Goal: Task Accomplishment & Management: Use online tool/utility

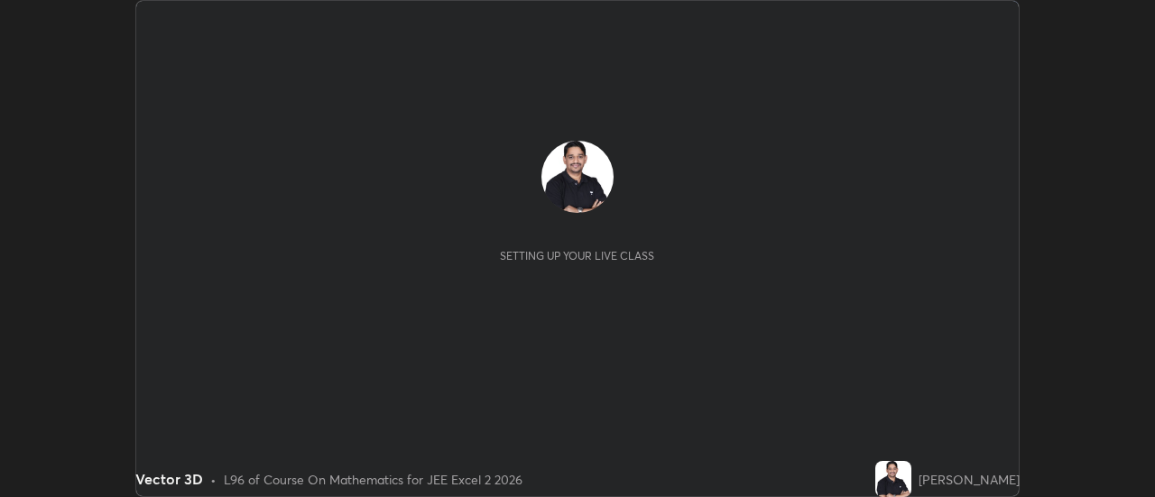
scroll to position [497, 1154]
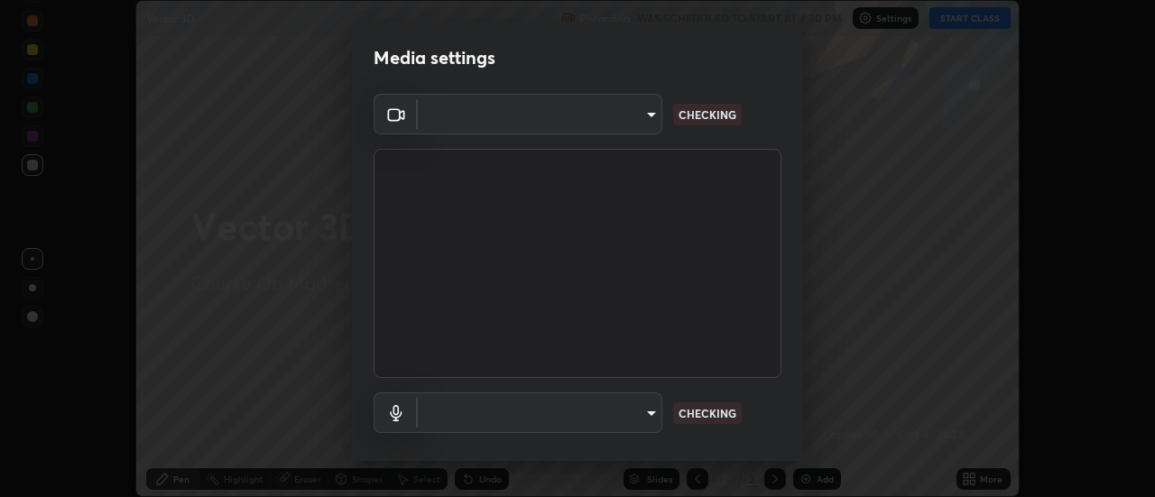
type input "ef013ea04391a6f3c02d818be9d39d876e4c33f846be9846b9b7582d6b98c567"
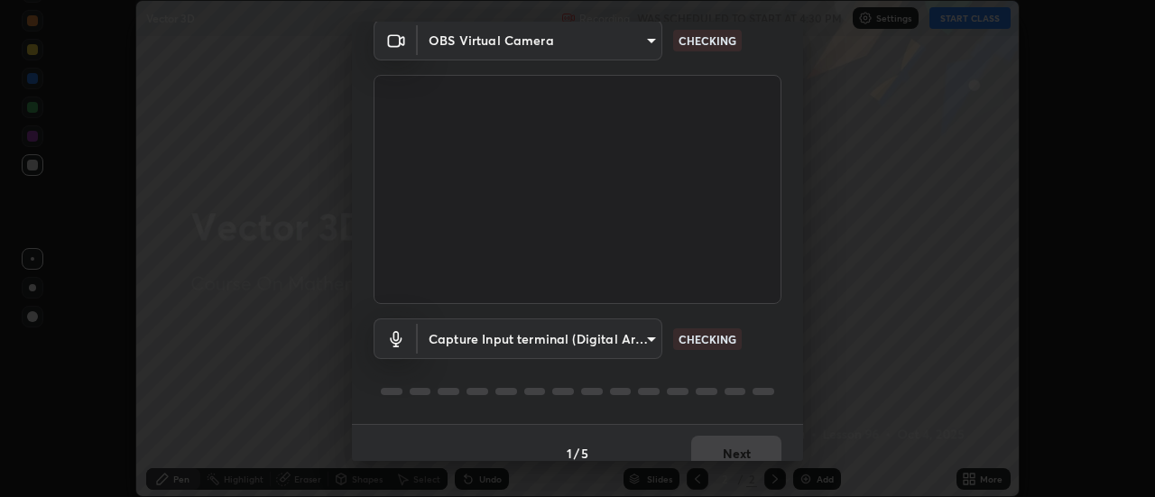
scroll to position [95, 0]
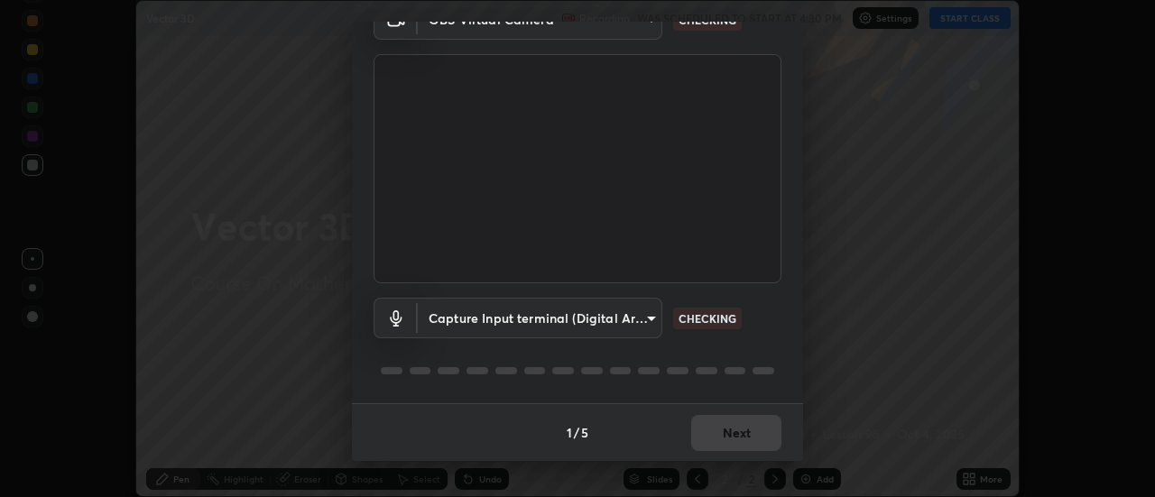
click at [620, 315] on body "Erase all Vector 3D Recording WAS SCHEDULED TO START AT 4:30 PM Settings START …" at bounding box center [577, 248] width 1155 height 497
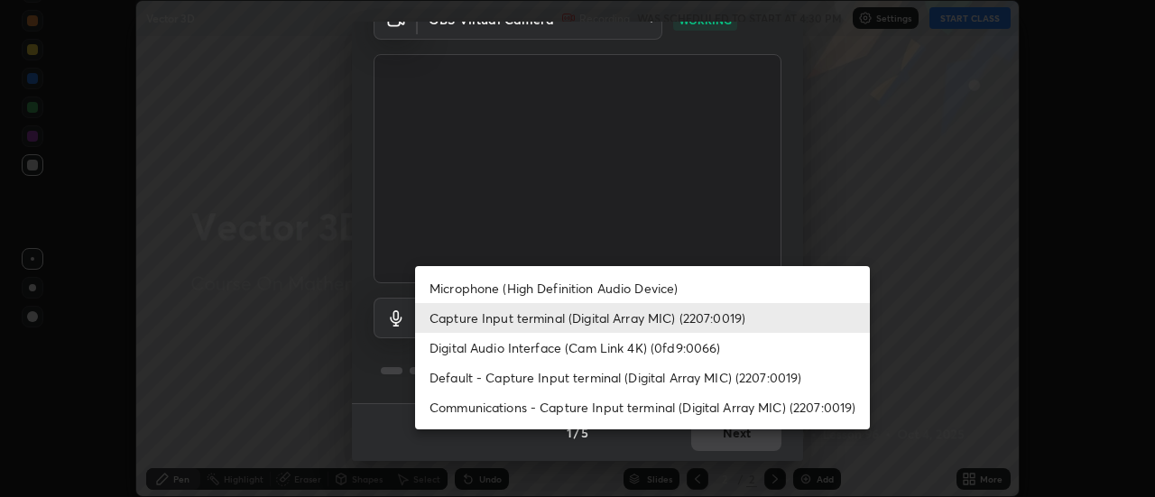
click at [609, 287] on li "Microphone (High Definition Audio Device)" at bounding box center [642, 288] width 455 height 30
type input "b3bd1afc42b78e1f7ac8b3a4c4bde2917a2babeb38db94e672c47aa74309a687"
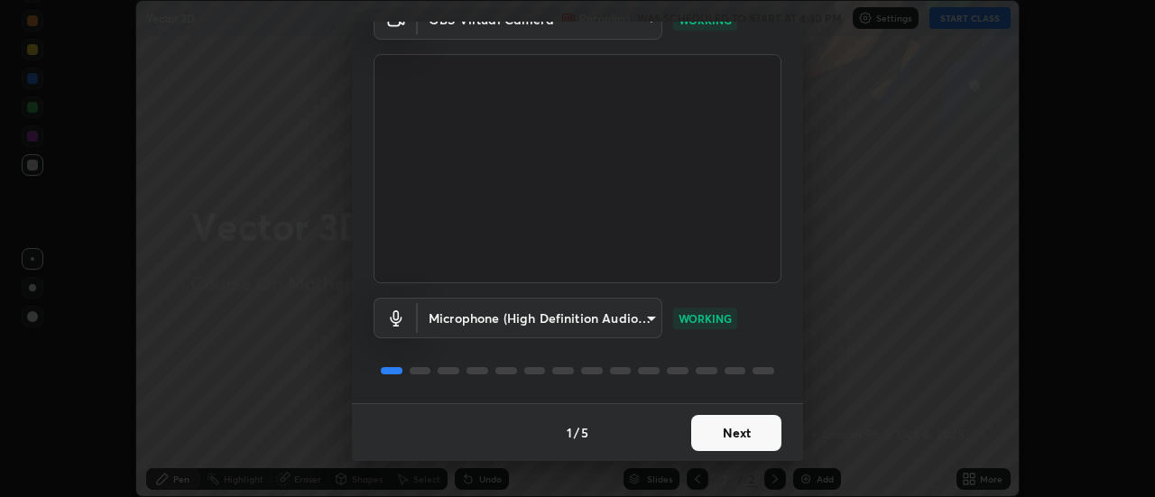
click at [727, 433] on button "Next" at bounding box center [736, 433] width 90 height 36
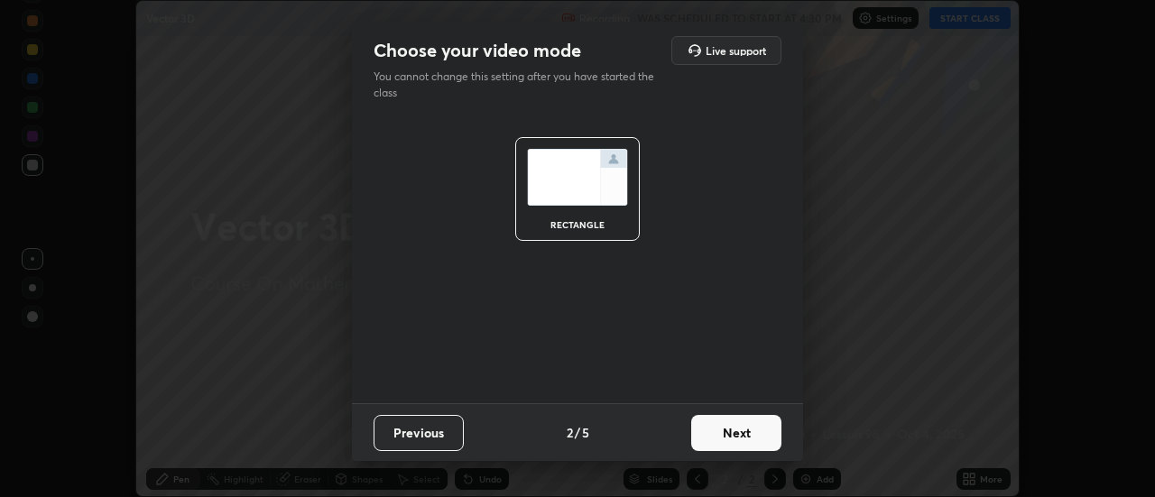
scroll to position [0, 0]
click at [743, 433] on button "Next" at bounding box center [736, 433] width 90 height 36
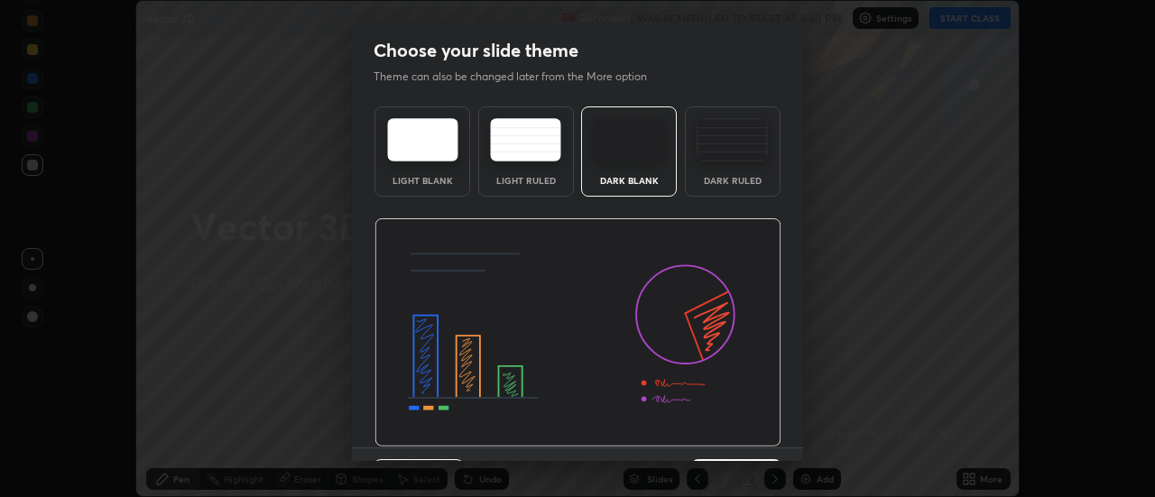
click at [754, 439] on img at bounding box center [578, 332] width 407 height 229
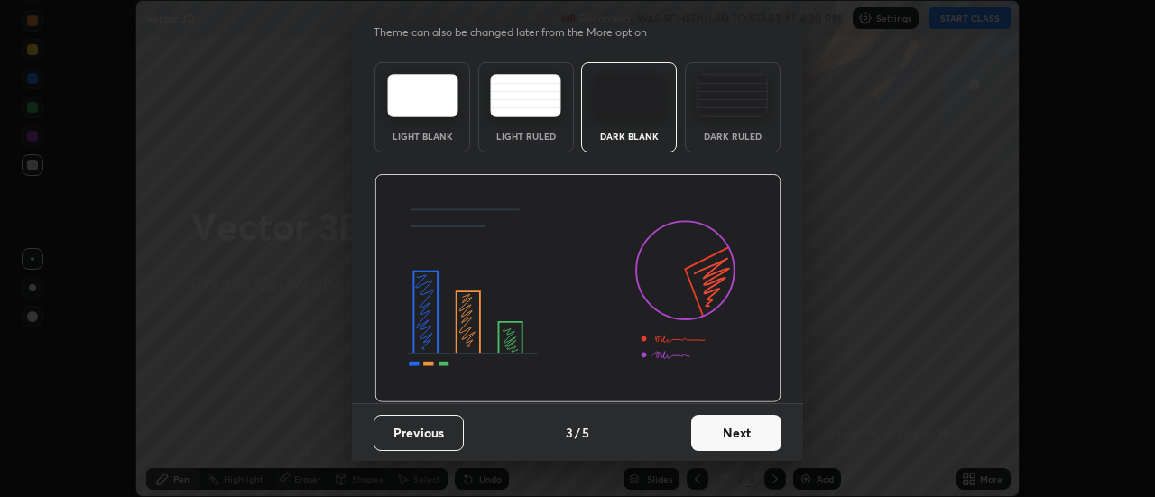
click at [749, 430] on button "Next" at bounding box center [736, 433] width 90 height 36
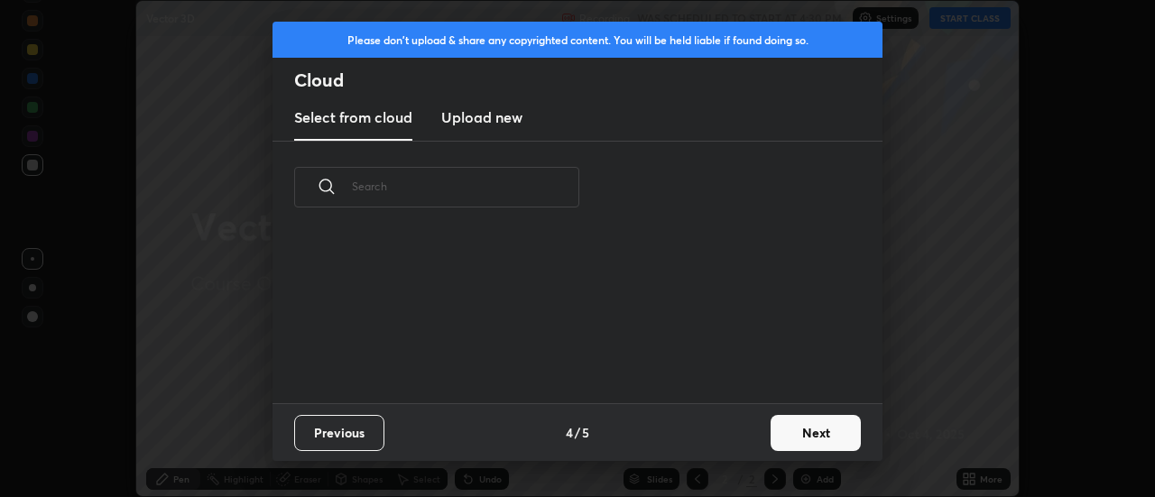
click at [796, 426] on button "Next" at bounding box center [816, 433] width 90 height 36
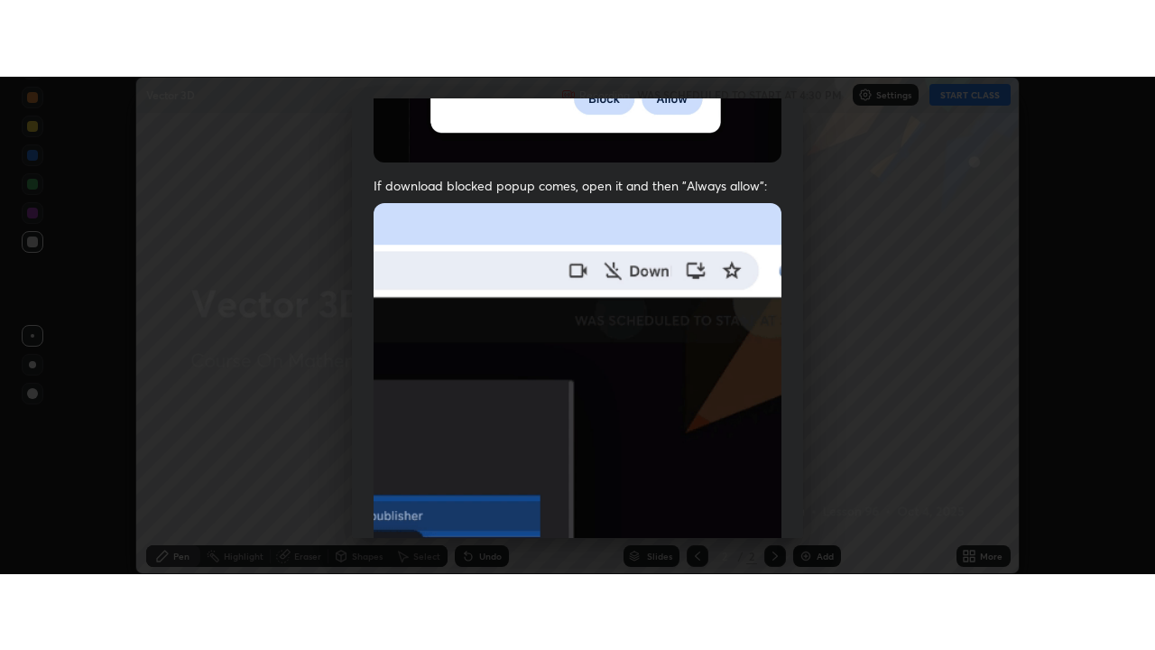
scroll to position [463, 0]
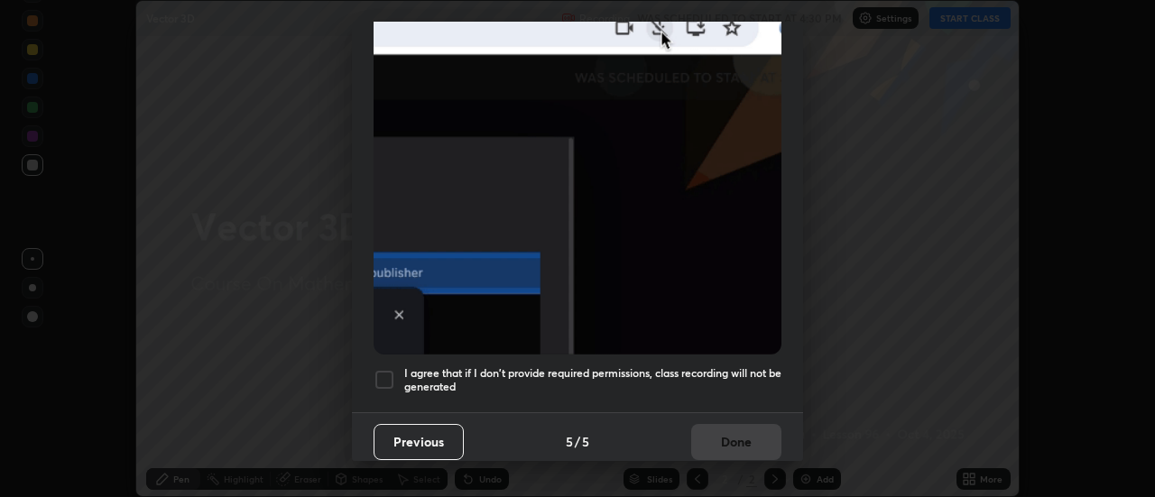
click at [384, 376] on div at bounding box center [385, 380] width 22 height 22
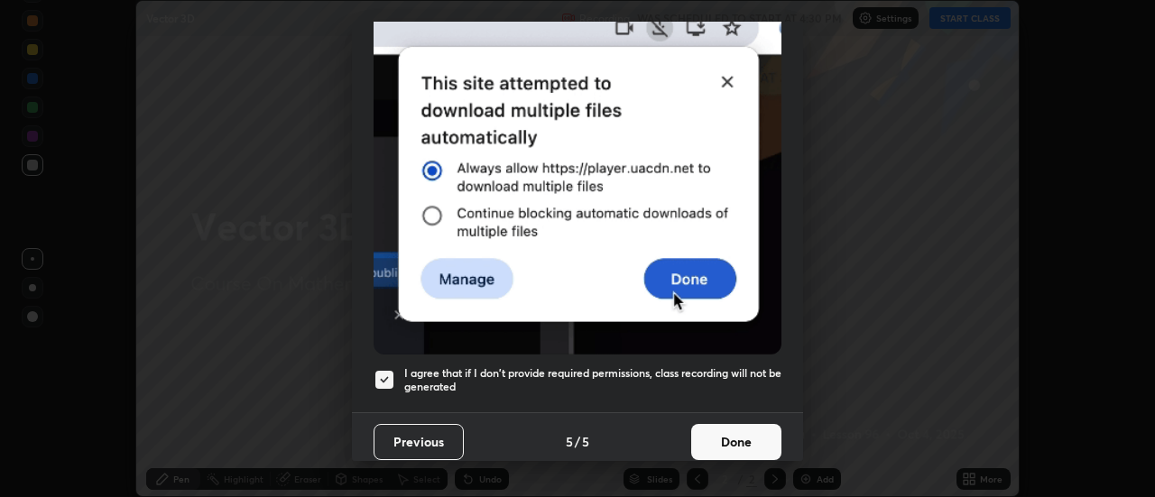
click at [717, 430] on button "Done" at bounding box center [736, 442] width 90 height 36
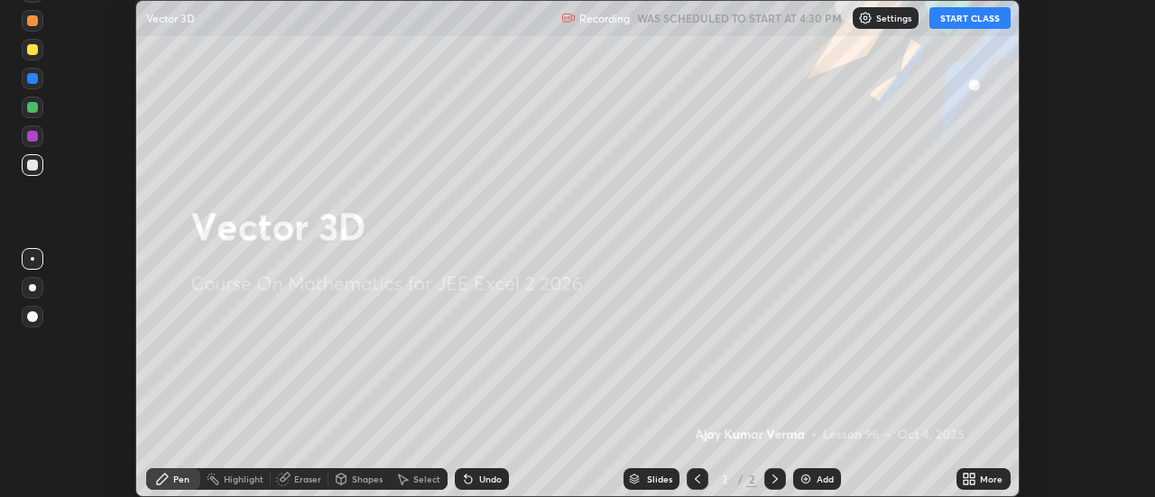
click at [957, 21] on button "START CLASS" at bounding box center [969, 18] width 81 height 22
click at [966, 474] on icon at bounding box center [966, 476] width 5 height 5
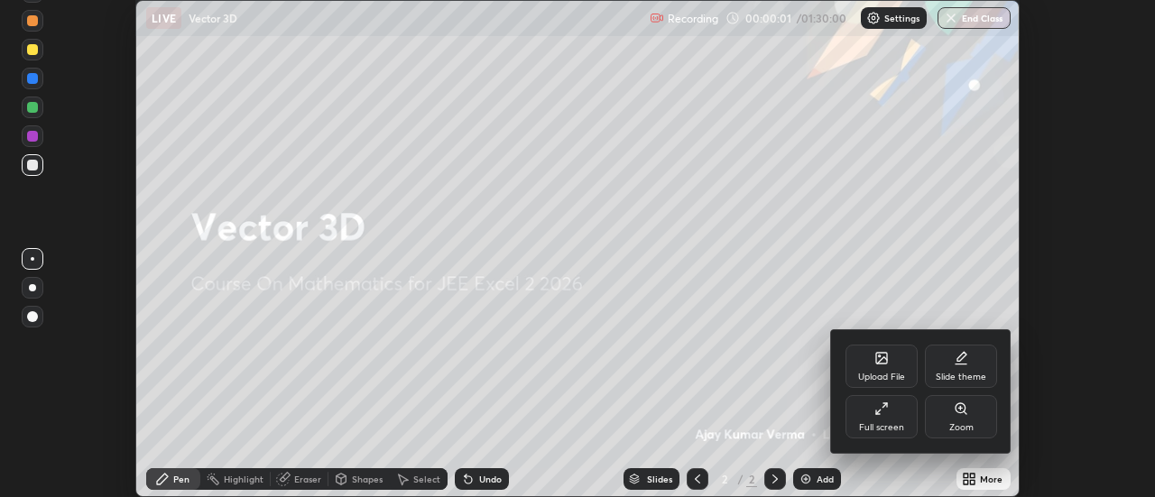
click at [883, 406] on icon at bounding box center [881, 409] width 14 height 14
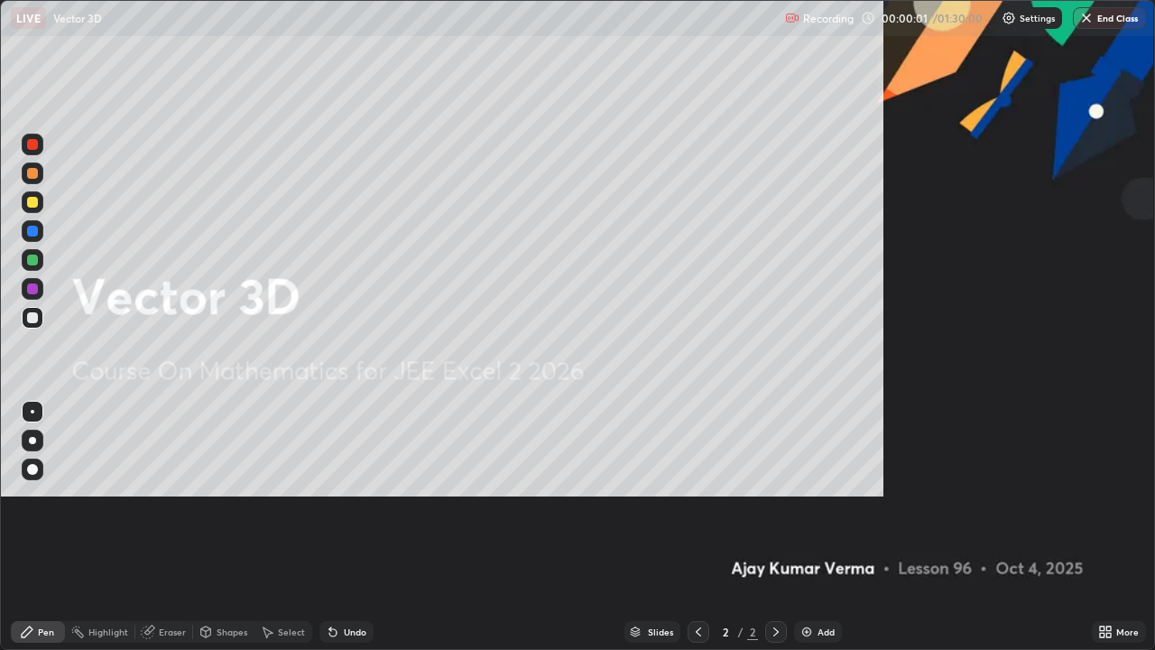
scroll to position [650, 1155]
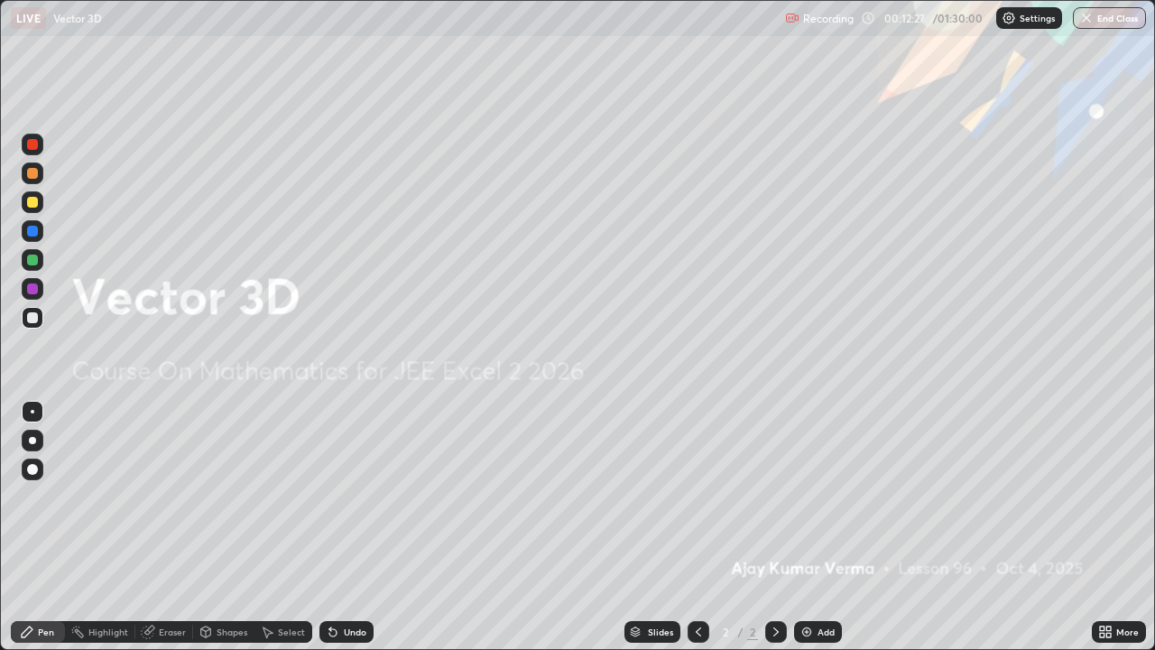
click at [813, 496] on div "Add" at bounding box center [818, 632] width 48 height 22
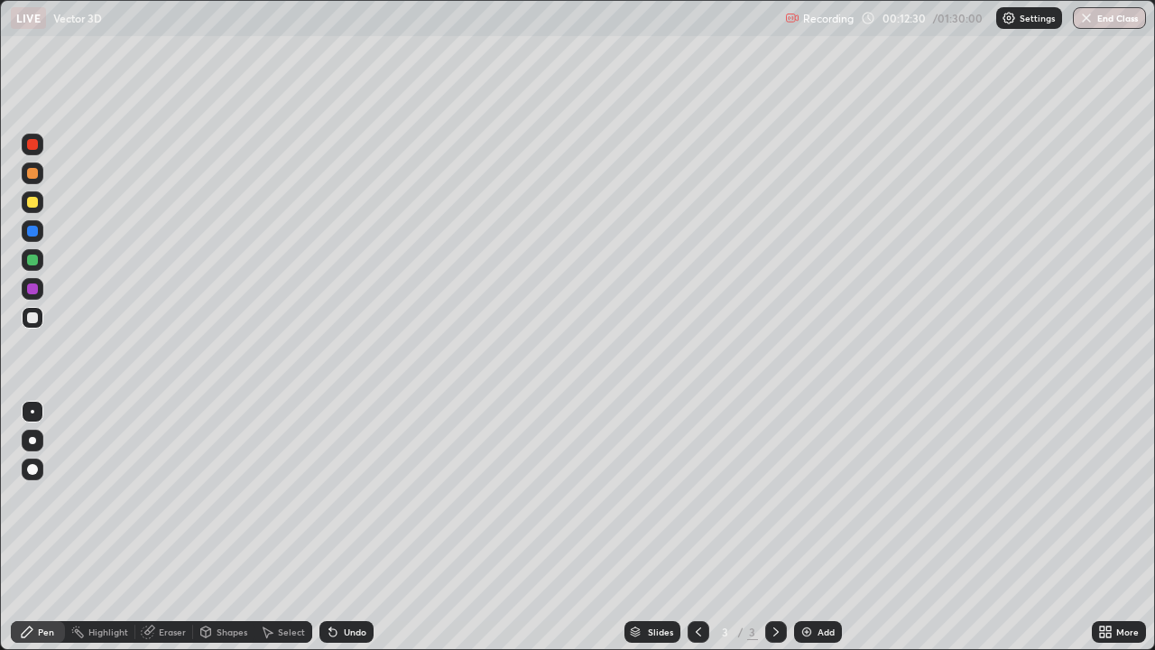
click at [32, 181] on div at bounding box center [33, 173] width 22 height 22
click at [37, 204] on div at bounding box center [32, 202] width 11 height 11
click at [33, 291] on div at bounding box center [32, 288] width 11 height 11
click at [32, 200] on div at bounding box center [32, 202] width 11 height 11
click at [29, 175] on div at bounding box center [32, 173] width 11 height 11
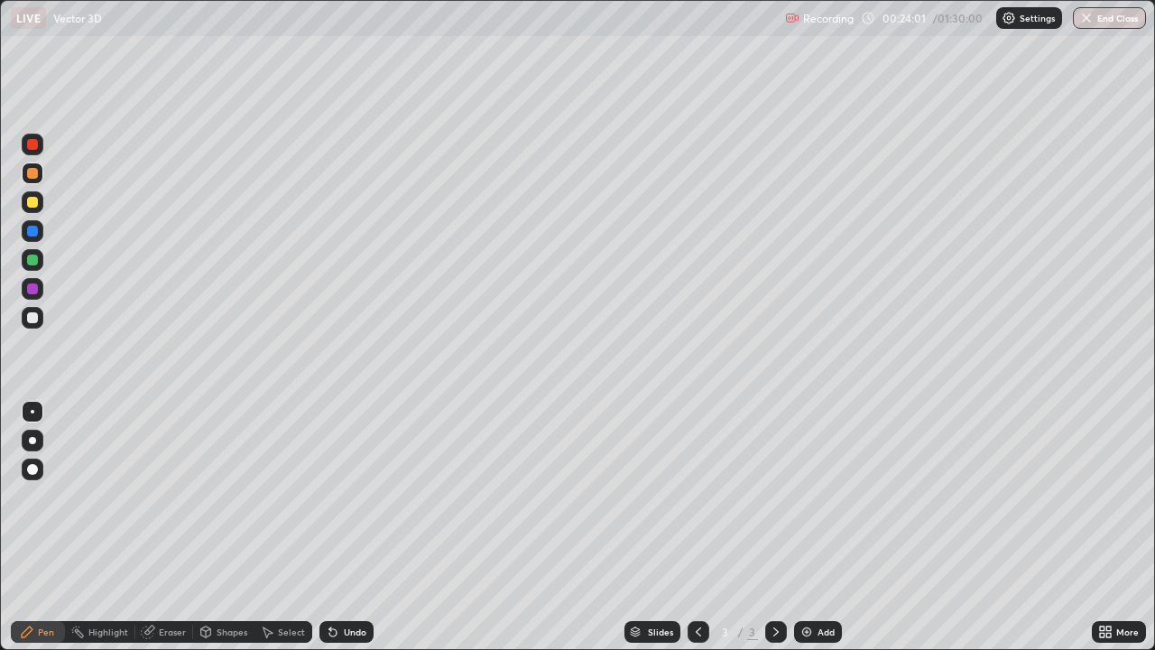
click at [32, 203] on div at bounding box center [32, 202] width 11 height 11
click at [33, 232] on div at bounding box center [32, 231] width 11 height 11
click at [30, 205] on div at bounding box center [32, 202] width 11 height 11
click at [771, 496] on icon at bounding box center [776, 631] width 14 height 14
click at [804, 496] on img at bounding box center [807, 631] width 14 height 14
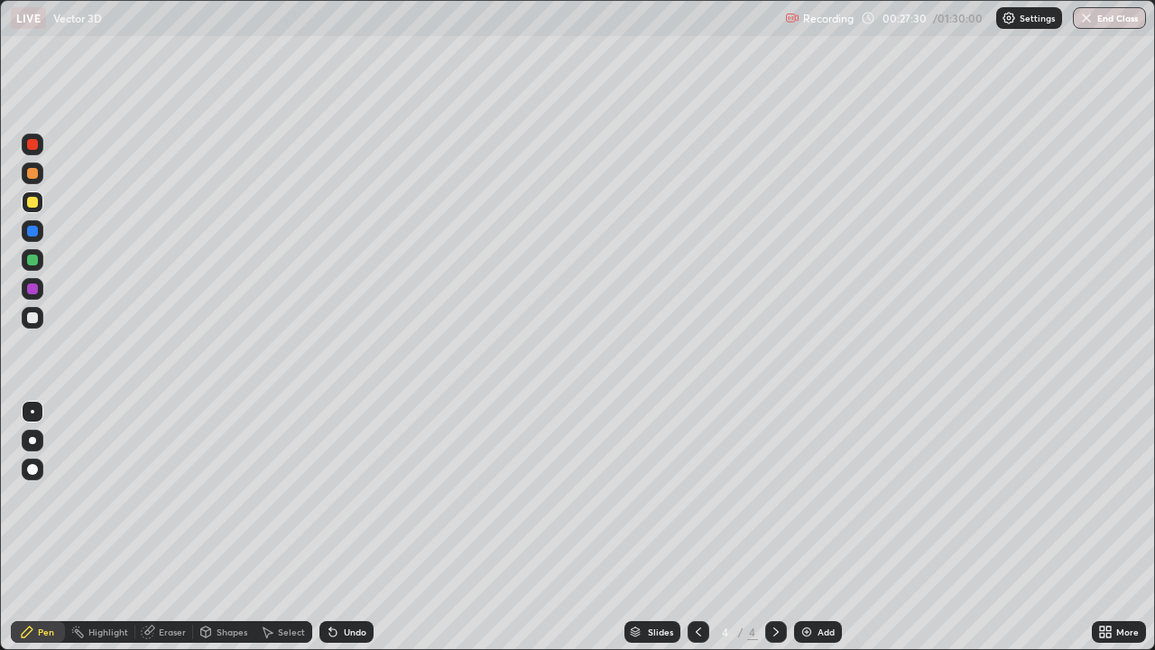
click at [33, 173] on div at bounding box center [32, 173] width 11 height 11
click at [35, 200] on div at bounding box center [32, 202] width 11 height 11
click at [32, 174] on div at bounding box center [32, 173] width 11 height 11
click at [33, 231] on div at bounding box center [32, 231] width 11 height 11
click at [32, 203] on div at bounding box center [32, 202] width 11 height 11
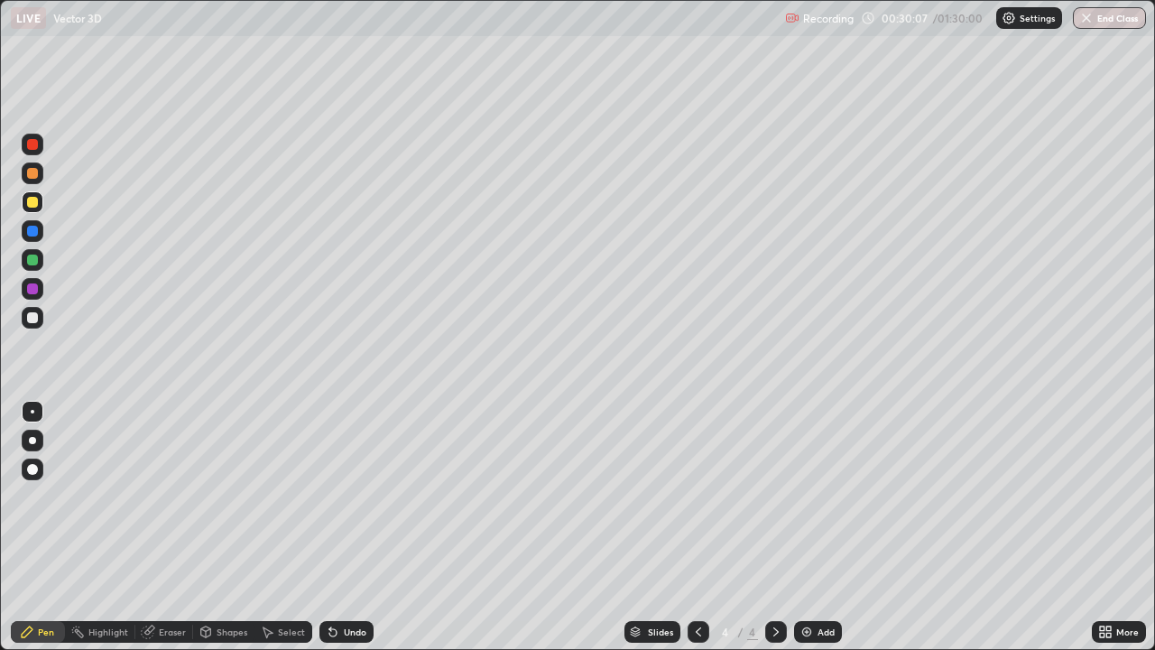
click at [31, 171] on div at bounding box center [32, 173] width 11 height 11
click at [33, 200] on div at bounding box center [32, 202] width 11 height 11
click at [169, 496] on div "Eraser" at bounding box center [172, 631] width 27 height 9
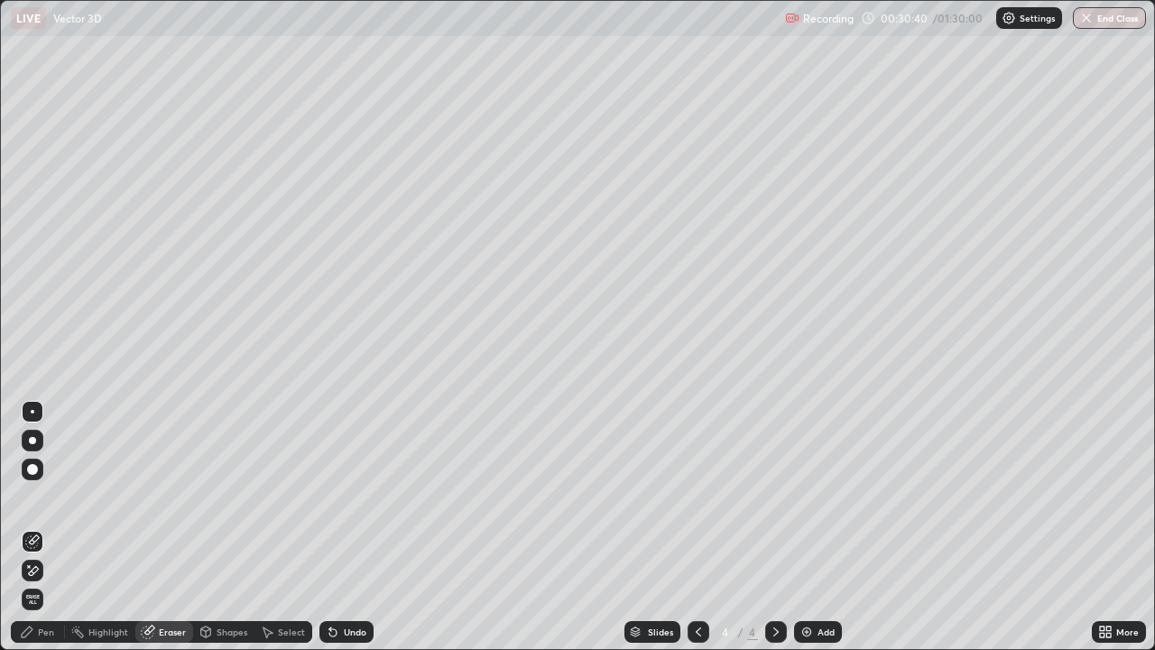
click at [42, 496] on div "Pen" at bounding box center [46, 631] width 16 height 9
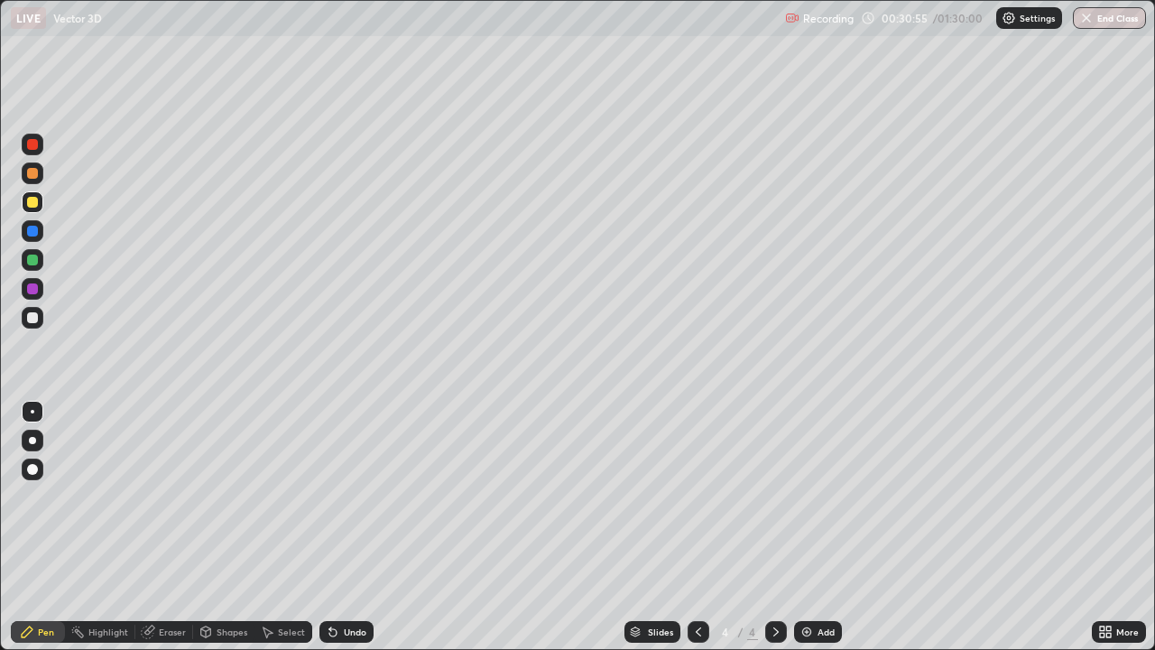
click at [31, 288] on div at bounding box center [32, 288] width 11 height 11
click at [31, 173] on div at bounding box center [32, 173] width 11 height 11
click at [27, 313] on div at bounding box center [33, 318] width 22 height 22
click at [777, 496] on icon at bounding box center [776, 631] width 14 height 14
click at [805, 496] on img at bounding box center [807, 631] width 14 height 14
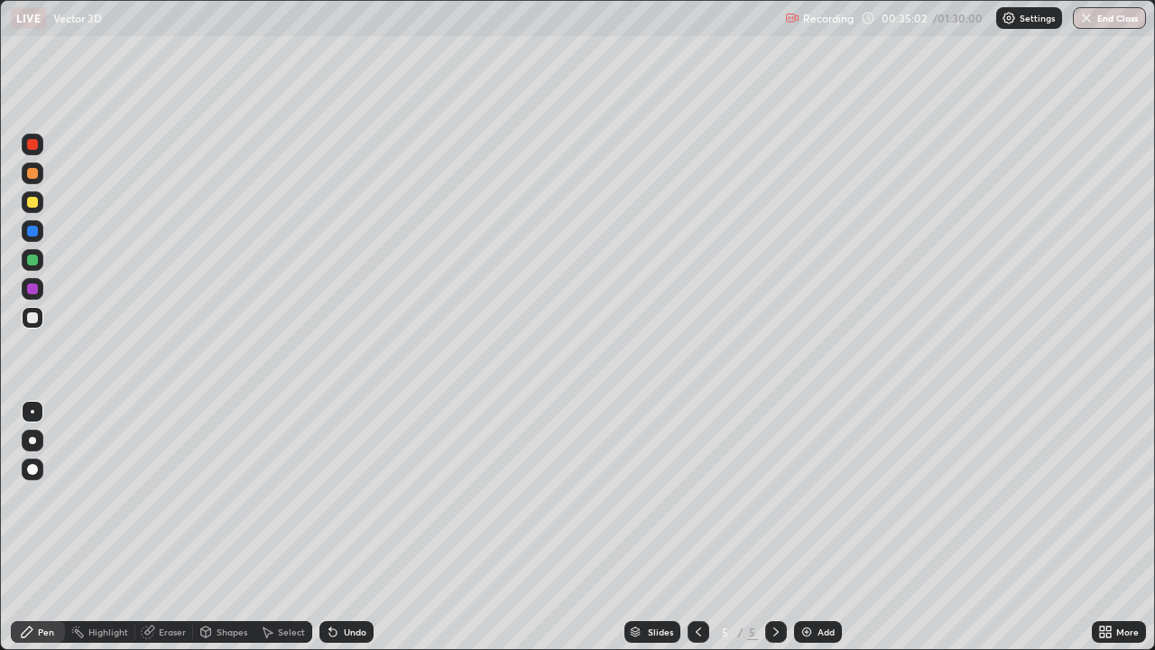
click at [39, 172] on div at bounding box center [33, 173] width 22 height 22
click at [35, 204] on div at bounding box center [32, 202] width 11 height 11
click at [31, 172] on div at bounding box center [32, 173] width 11 height 11
click at [35, 319] on div at bounding box center [32, 317] width 11 height 11
click at [32, 202] on div at bounding box center [32, 202] width 11 height 11
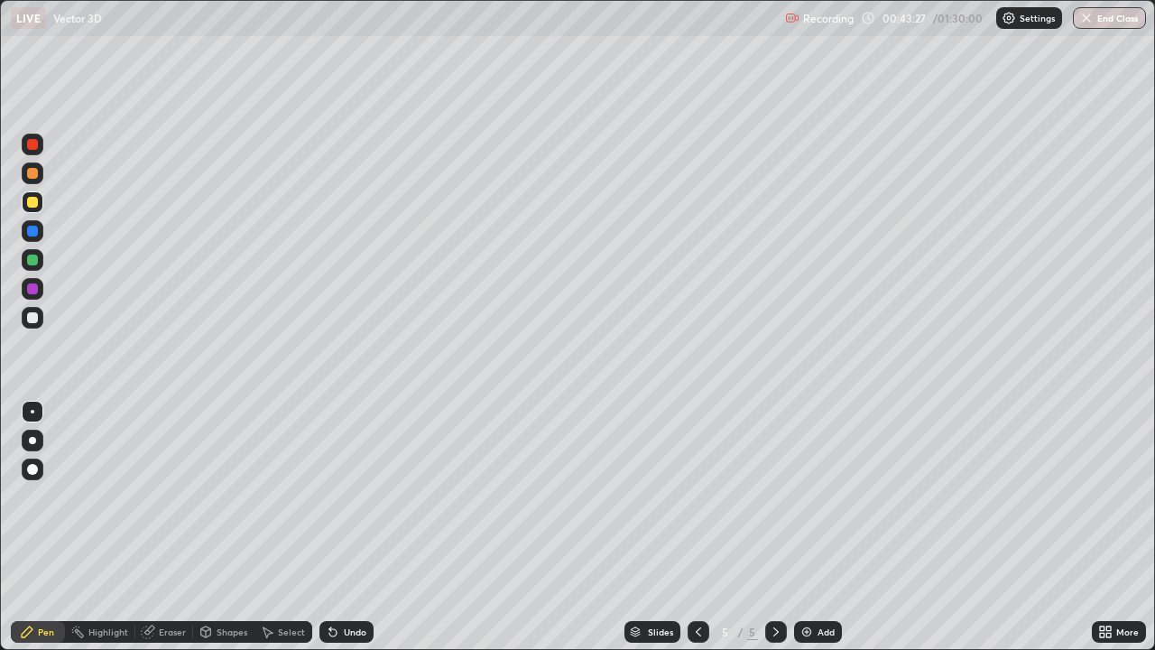
click at [171, 496] on div "Eraser" at bounding box center [172, 631] width 27 height 9
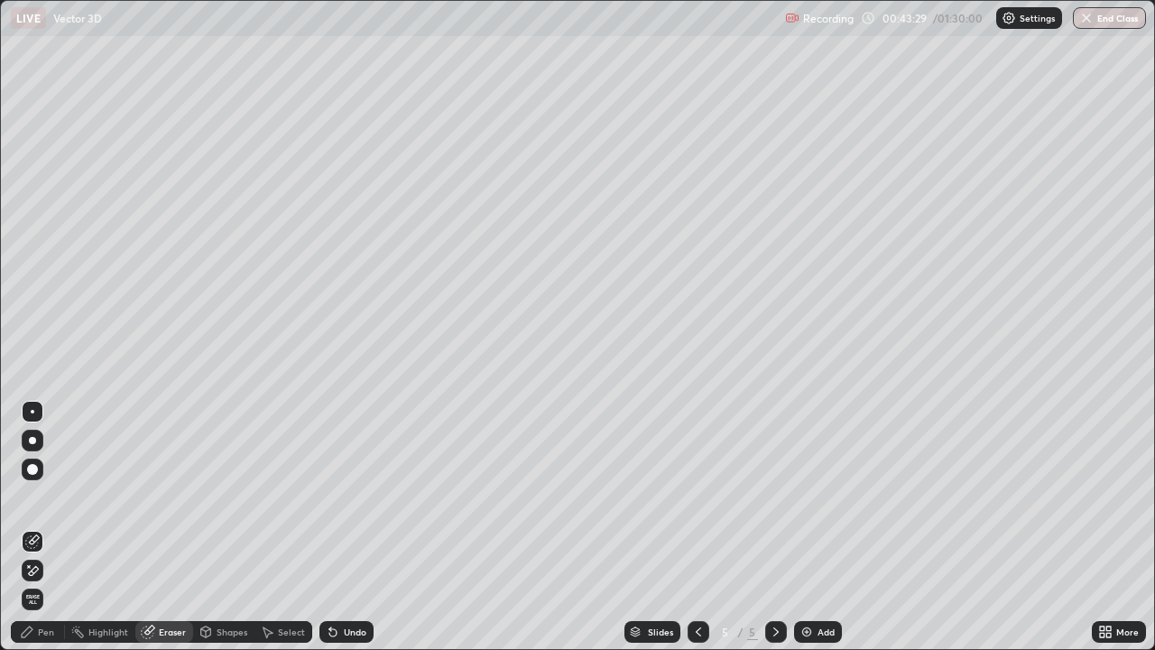
click at [42, 496] on div "Pen" at bounding box center [46, 631] width 16 height 9
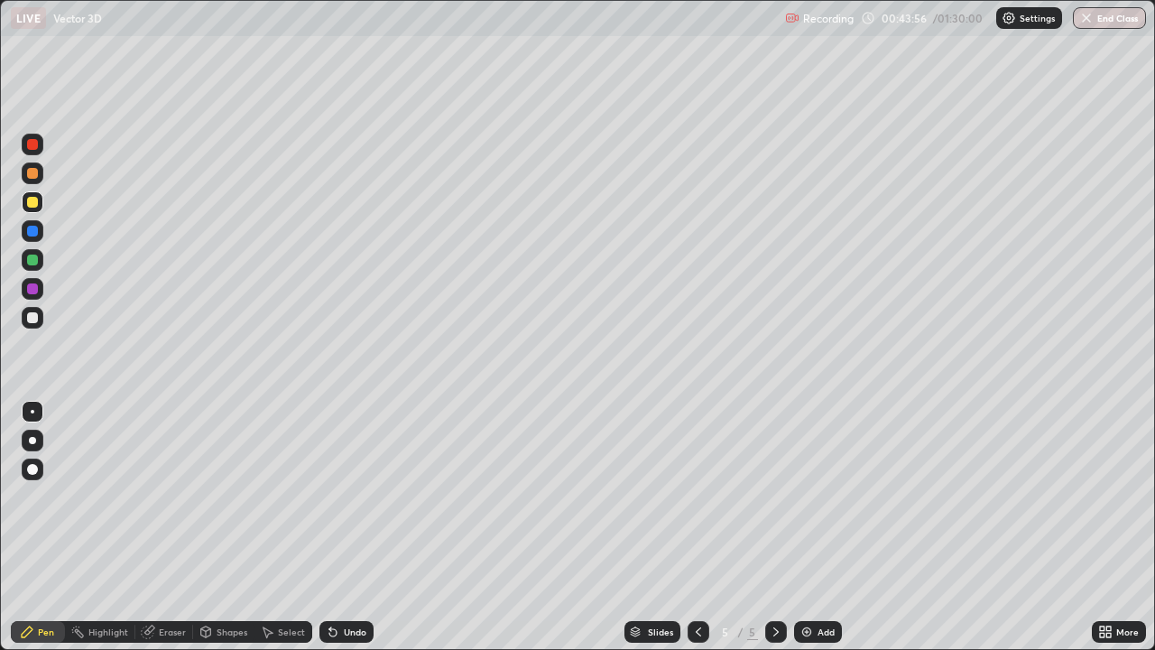
click at [32, 313] on div at bounding box center [32, 317] width 11 height 11
click at [32, 175] on div at bounding box center [32, 173] width 11 height 11
click at [774, 496] on icon at bounding box center [776, 631] width 14 height 14
click at [804, 496] on div "Add" at bounding box center [818, 632] width 48 height 22
click at [32, 201] on div at bounding box center [32, 202] width 11 height 11
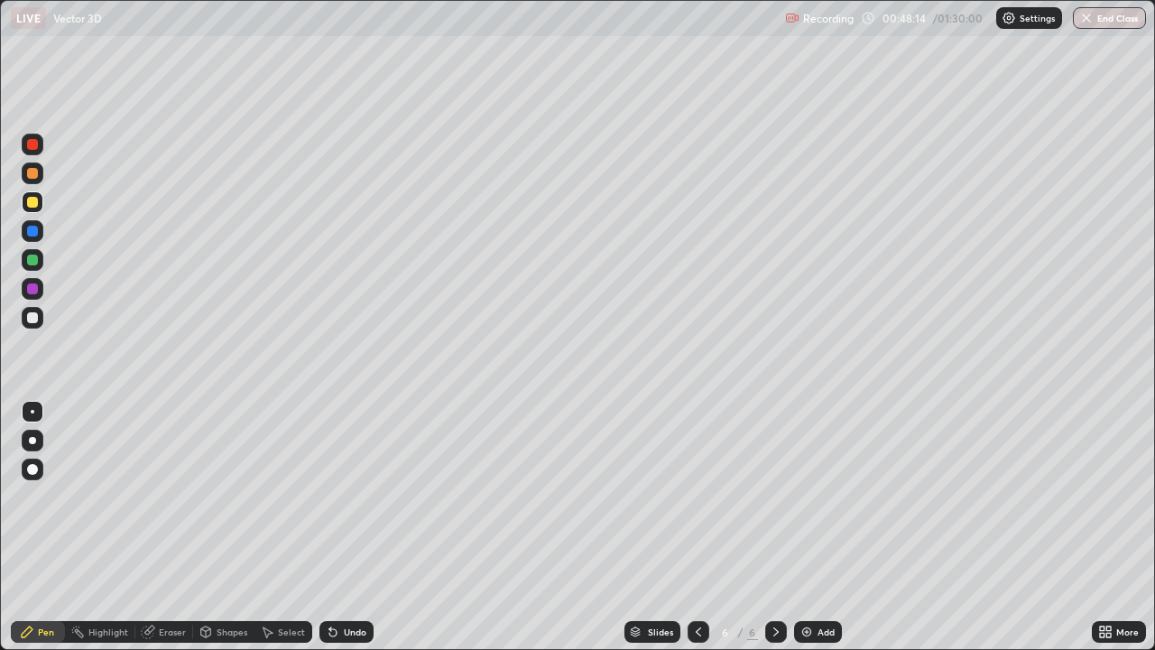
click at [33, 173] on div at bounding box center [32, 173] width 11 height 11
click at [33, 321] on div at bounding box center [32, 317] width 11 height 11
click at [32, 231] on div at bounding box center [32, 231] width 11 height 11
click at [810, 496] on img at bounding box center [807, 631] width 14 height 14
click at [32, 170] on div at bounding box center [32, 173] width 11 height 11
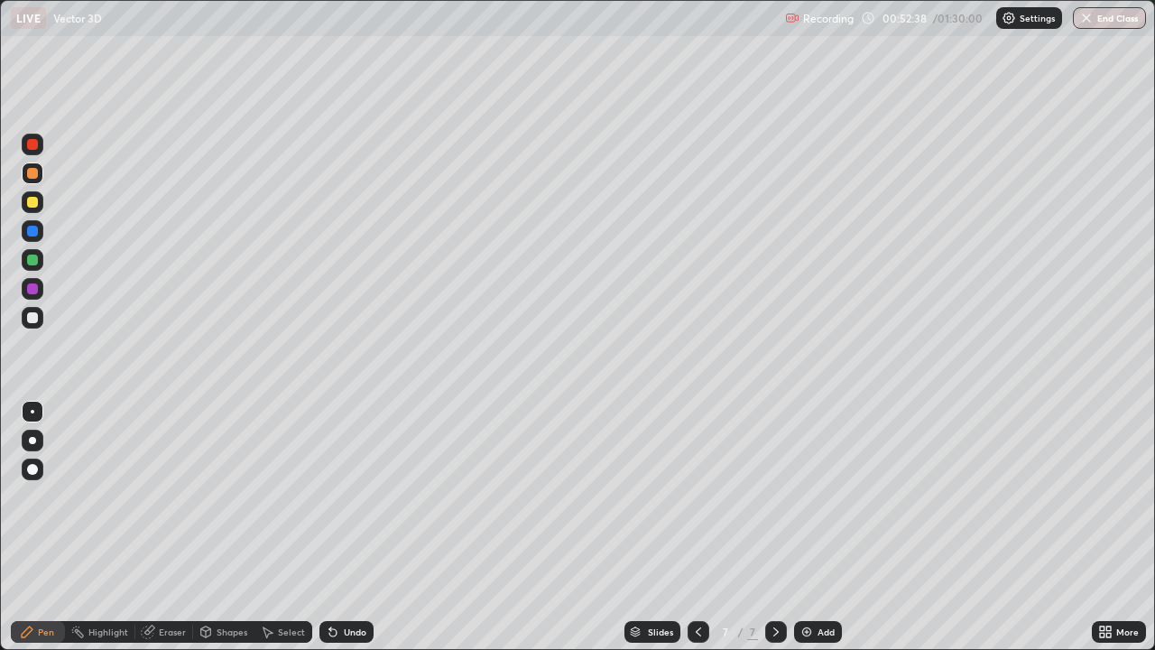
click at [41, 285] on div at bounding box center [33, 289] width 22 height 22
click at [33, 202] on div at bounding box center [32, 202] width 11 height 11
click at [31, 173] on div at bounding box center [32, 173] width 11 height 11
click at [28, 174] on div at bounding box center [32, 173] width 11 height 11
click at [32, 205] on div at bounding box center [32, 202] width 11 height 11
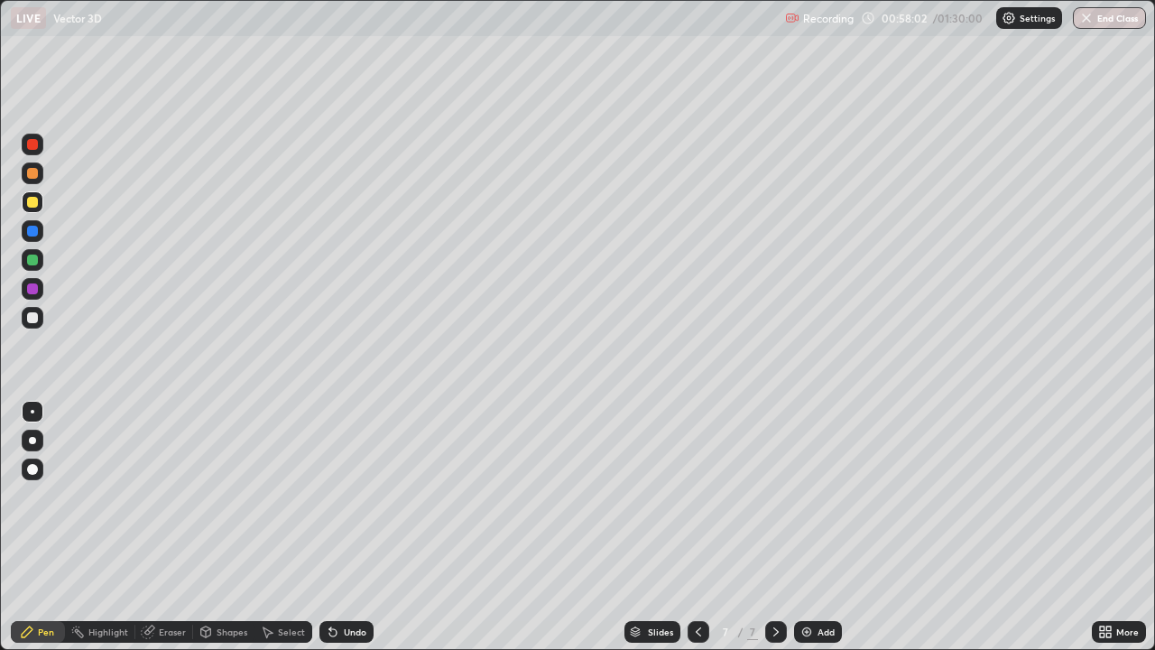
click at [31, 229] on div at bounding box center [32, 231] width 11 height 11
click at [805, 496] on img at bounding box center [807, 631] width 14 height 14
click at [33, 172] on div at bounding box center [32, 173] width 11 height 11
click at [33, 203] on div at bounding box center [32, 202] width 11 height 11
click at [30, 172] on div at bounding box center [32, 173] width 11 height 11
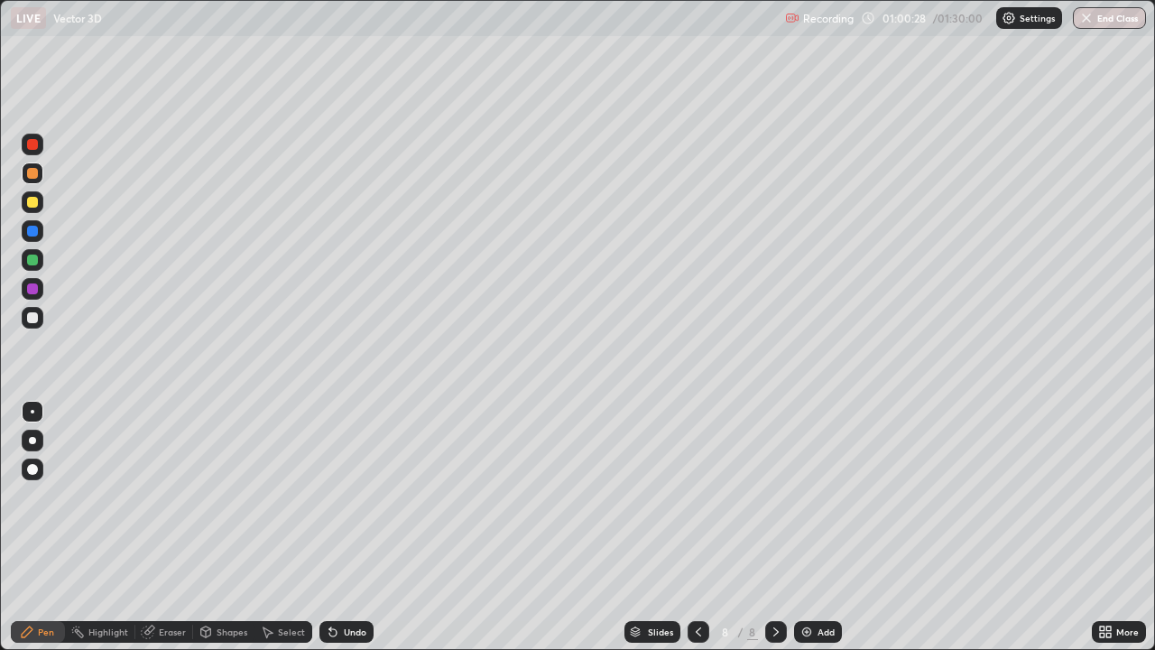
click at [33, 318] on div at bounding box center [32, 317] width 11 height 11
click at [34, 286] on div at bounding box center [32, 288] width 11 height 11
click at [702, 496] on div at bounding box center [699, 632] width 22 height 36
click at [697, 496] on icon at bounding box center [698, 631] width 14 height 14
click at [773, 496] on icon at bounding box center [775, 631] width 5 height 9
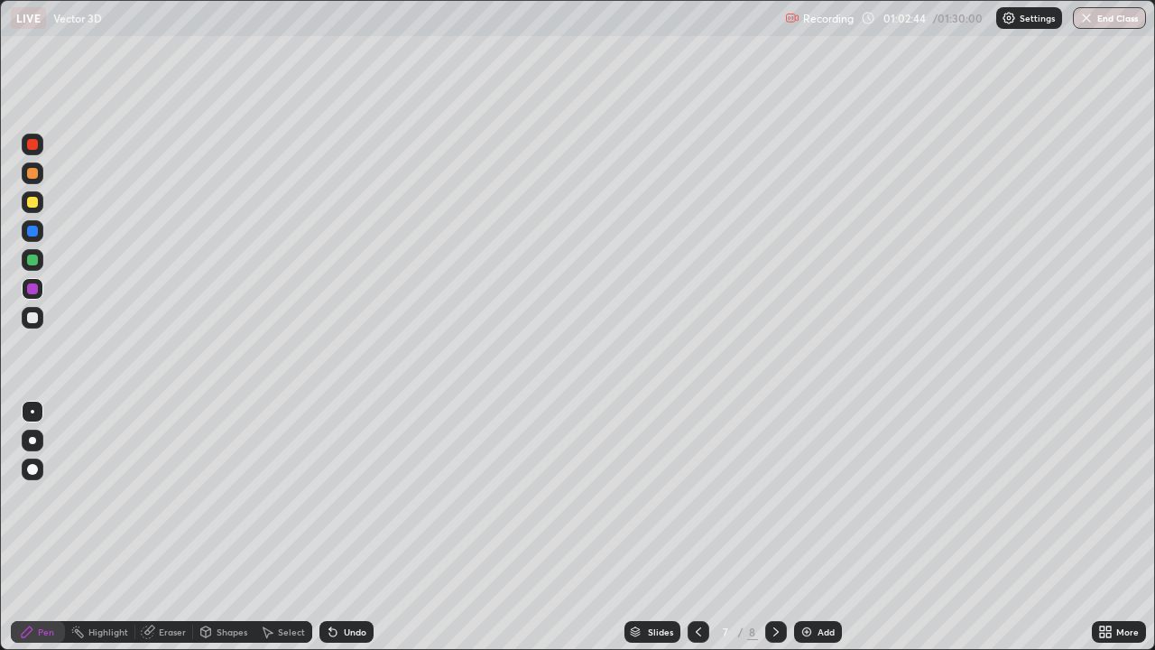
click at [774, 496] on icon at bounding box center [776, 631] width 14 height 14
click at [808, 496] on img at bounding box center [807, 631] width 14 height 14
click at [800, 496] on img at bounding box center [807, 631] width 14 height 14
click at [696, 496] on icon at bounding box center [697, 631] width 14 height 14
click at [698, 496] on icon at bounding box center [697, 631] width 5 height 9
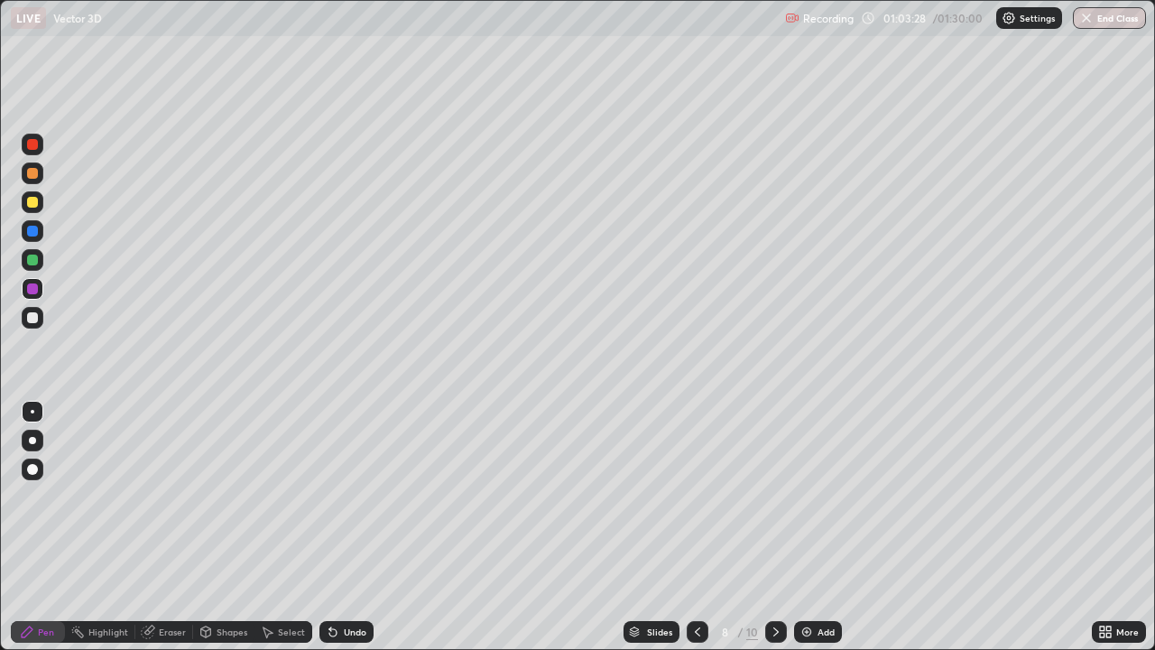
click at [774, 496] on icon at bounding box center [776, 631] width 14 height 14
click at [32, 171] on div at bounding box center [32, 173] width 11 height 11
click at [32, 204] on div at bounding box center [32, 202] width 11 height 11
click at [33, 171] on div at bounding box center [32, 173] width 11 height 11
click at [32, 320] on div at bounding box center [32, 317] width 11 height 11
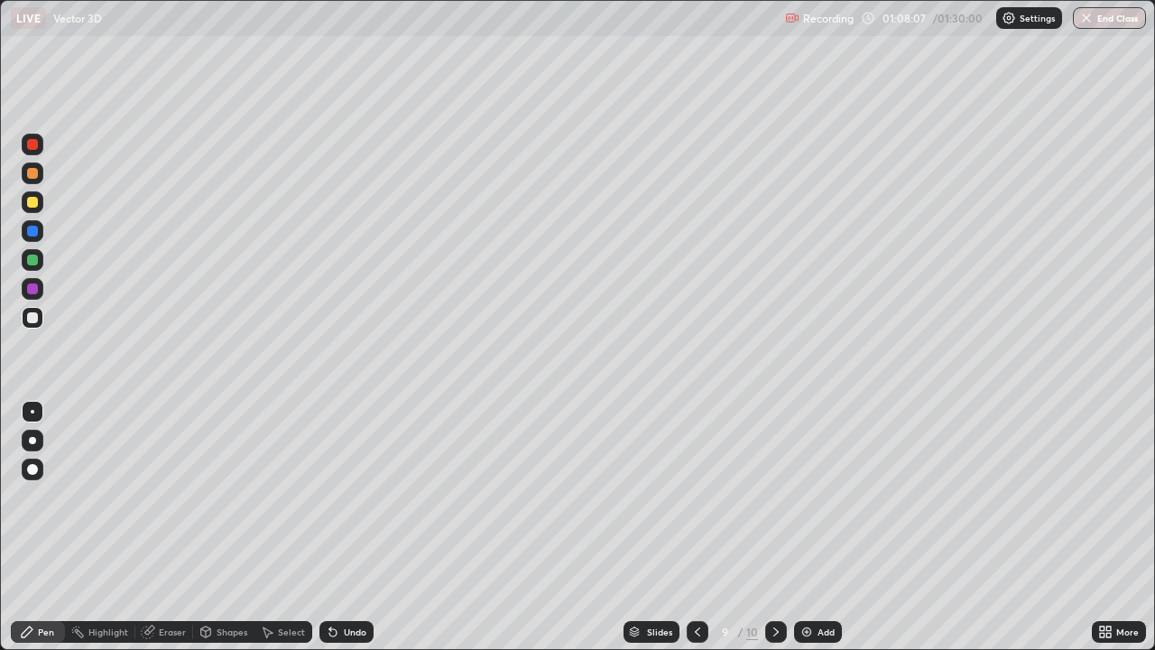
click at [356, 496] on div "Undo" at bounding box center [342, 632] width 61 height 36
click at [363, 496] on div "Undo" at bounding box center [342, 632] width 61 height 36
click at [37, 312] on div at bounding box center [33, 318] width 22 height 22
click at [775, 496] on div at bounding box center [776, 632] width 22 height 22
click at [37, 174] on div at bounding box center [32, 173] width 11 height 11
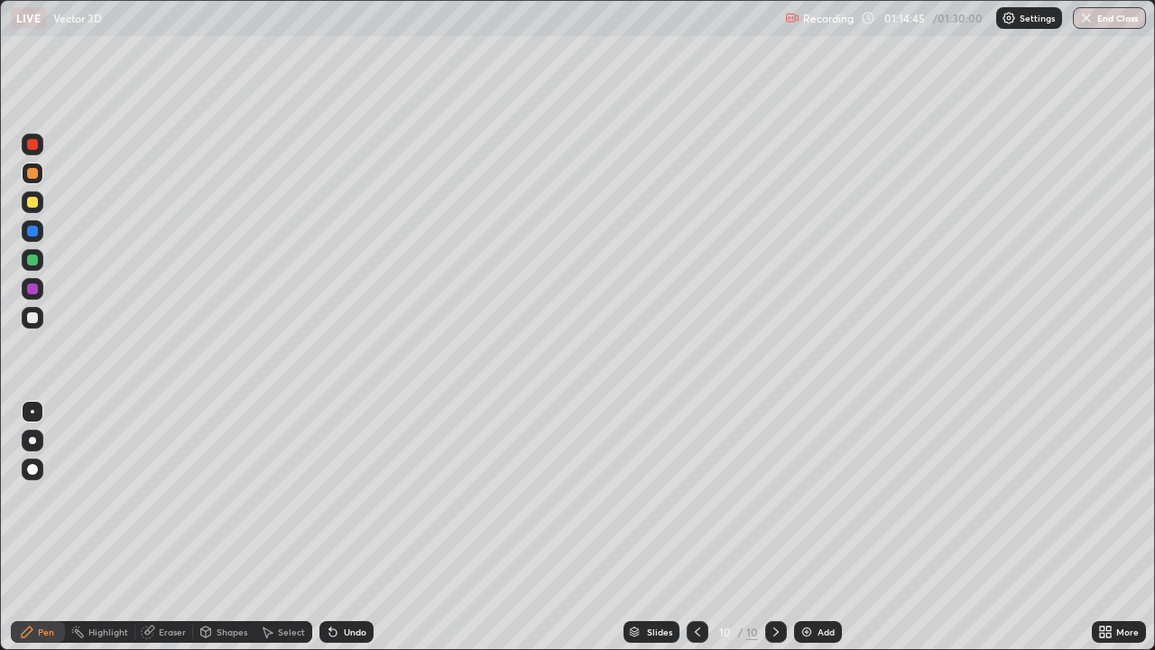
click at [32, 291] on div at bounding box center [32, 288] width 11 height 11
click at [774, 496] on div at bounding box center [776, 632] width 22 height 22
click at [806, 496] on img at bounding box center [807, 631] width 14 height 14
click at [41, 172] on div at bounding box center [33, 173] width 22 height 22
click at [39, 201] on div at bounding box center [33, 202] width 22 height 22
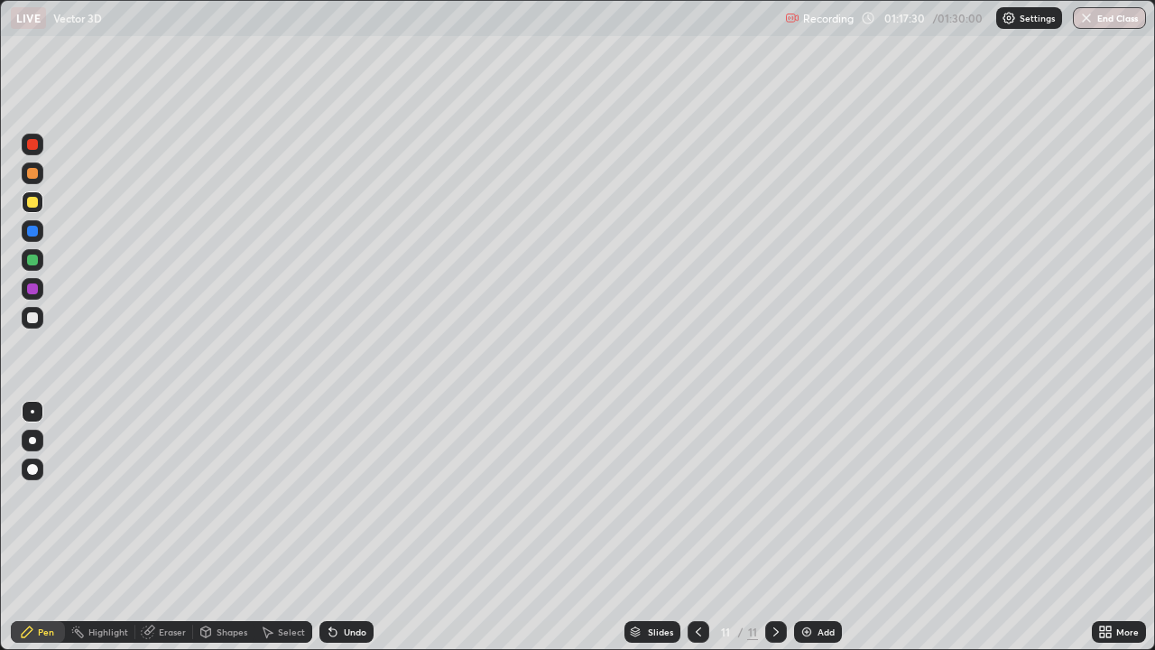
click at [29, 236] on div at bounding box center [32, 231] width 11 height 11
click at [1123, 21] on button "End Class" at bounding box center [1109, 18] width 73 height 22
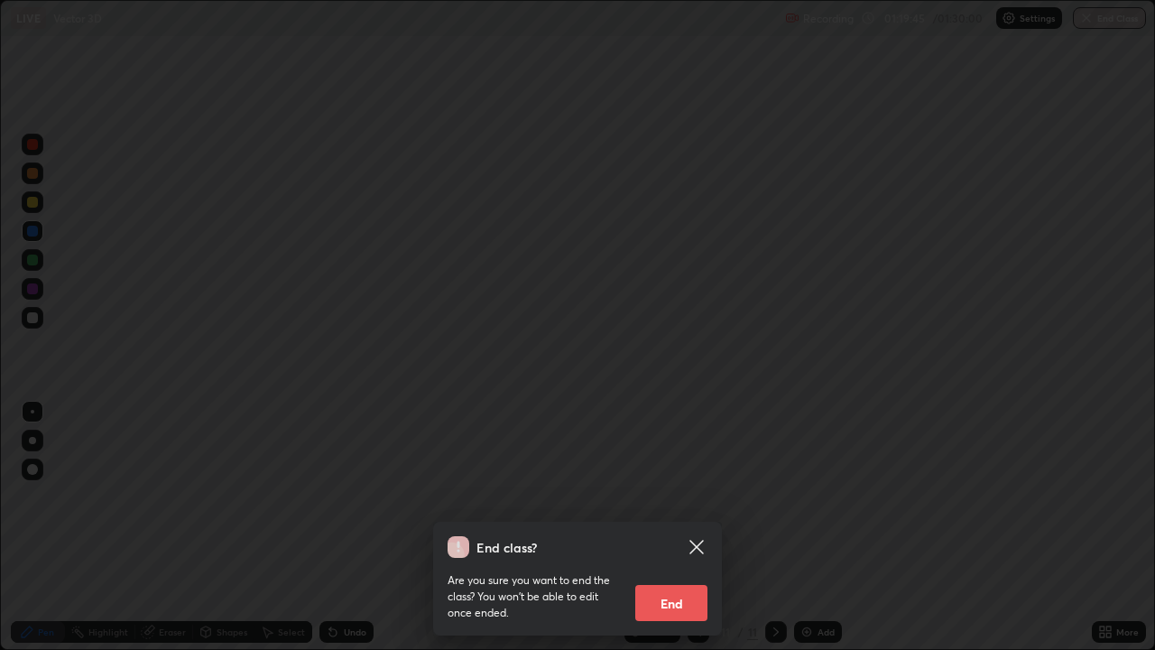
click at [1129, 14] on div "End class? Are you sure you want to end the class? You won’t be able to edit on…" at bounding box center [577, 325] width 1155 height 650
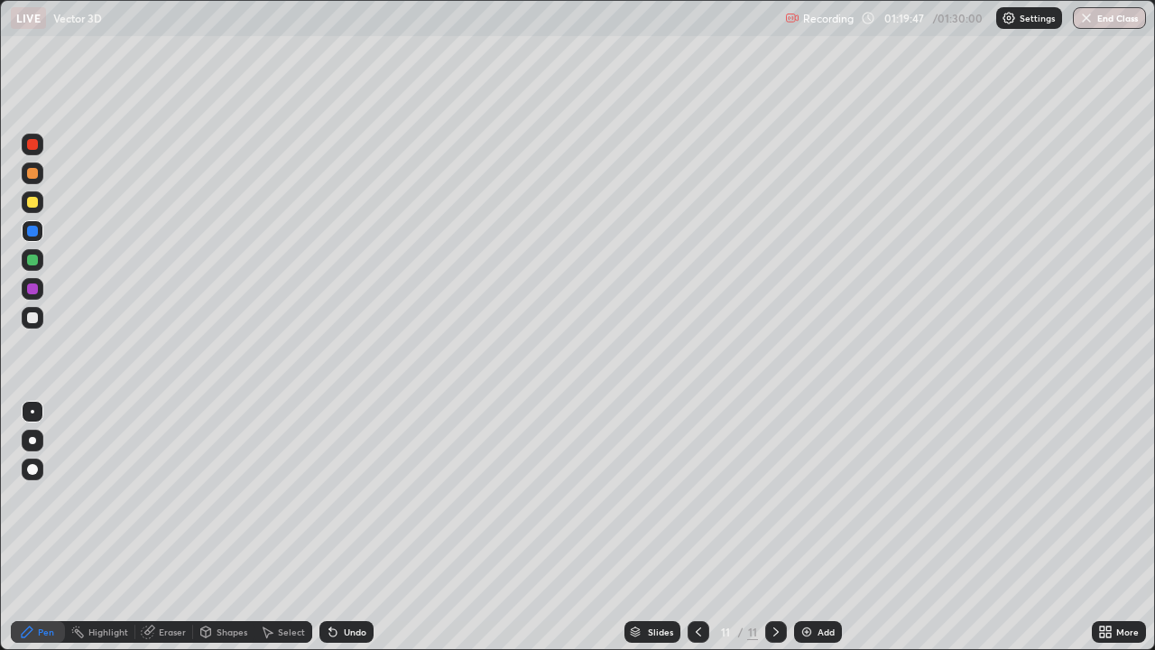
click at [1114, 15] on button "End Class" at bounding box center [1109, 18] width 73 height 22
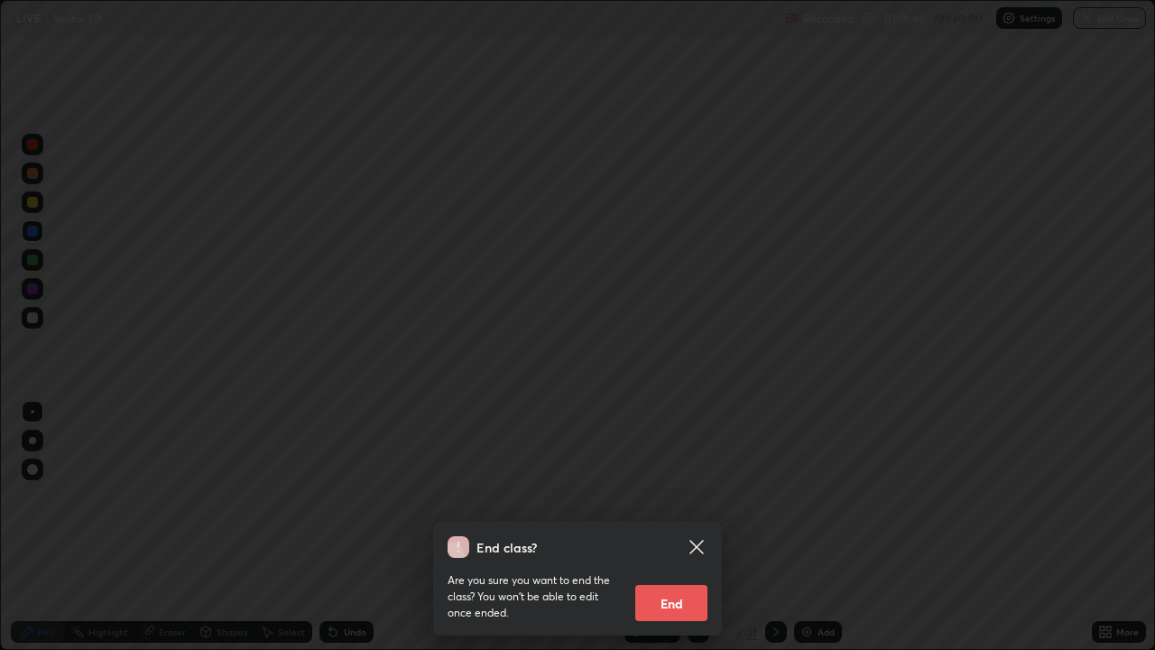
click at [661, 496] on button "End" at bounding box center [671, 603] width 72 height 36
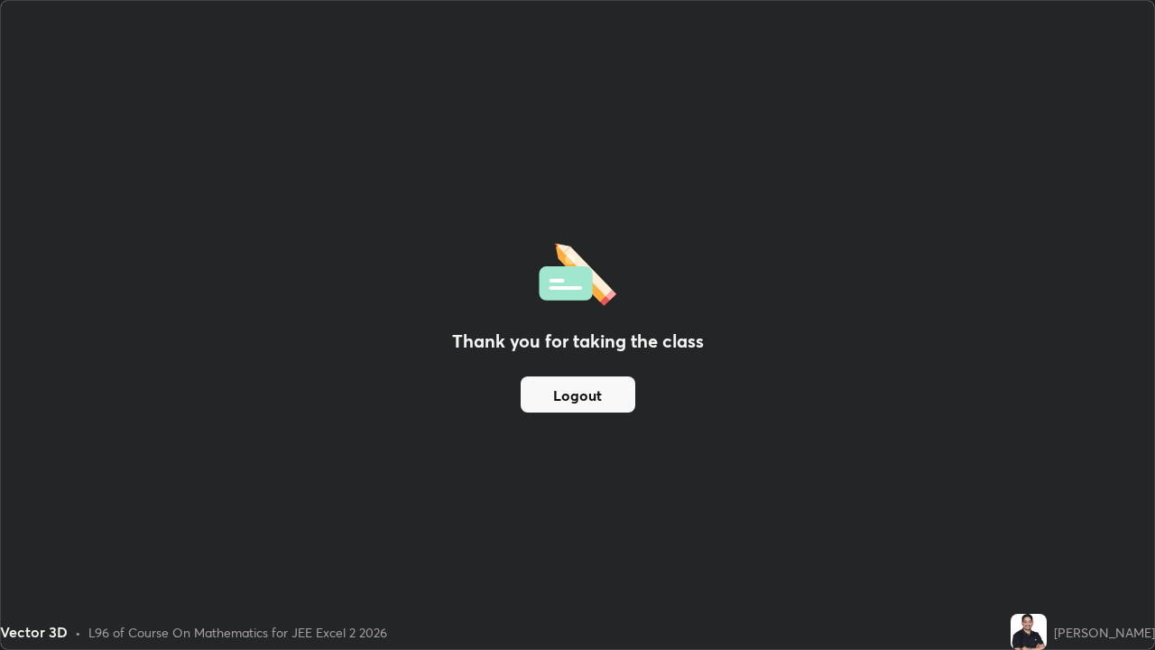
click at [578, 395] on button "Logout" at bounding box center [578, 394] width 115 height 36
